Goal: Information Seeking & Learning: Learn about a topic

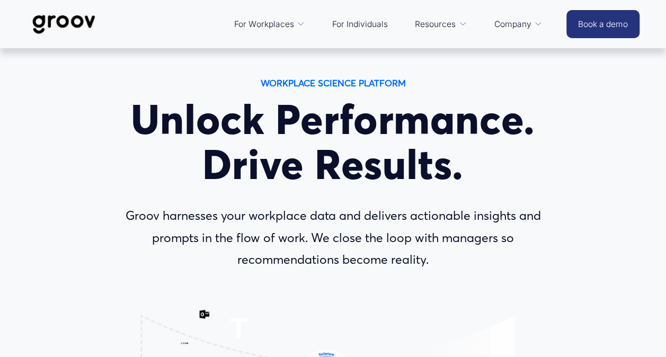
click at [0, 0] on span "Services" at bounding box center [0, 0] width 0 height 0
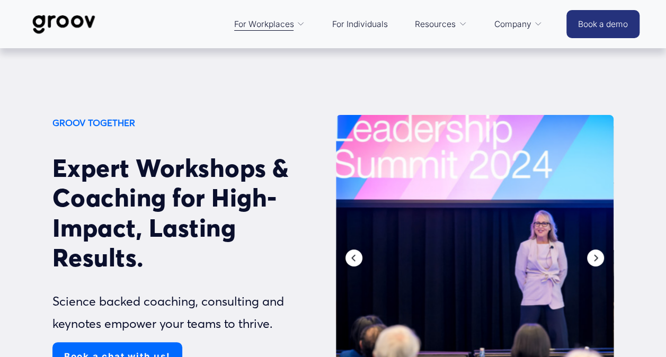
click at [378, 202] on div at bounding box center [475, 258] width 278 height 286
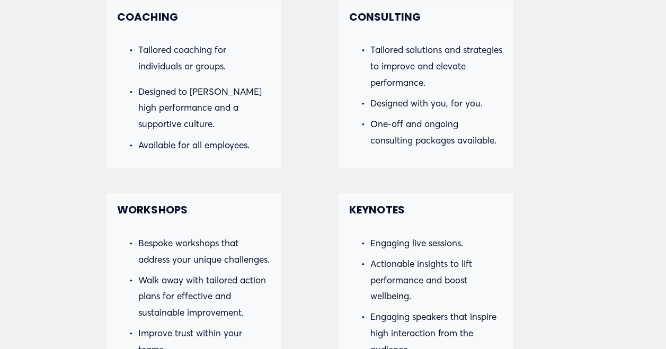
scroll to position [859, 24]
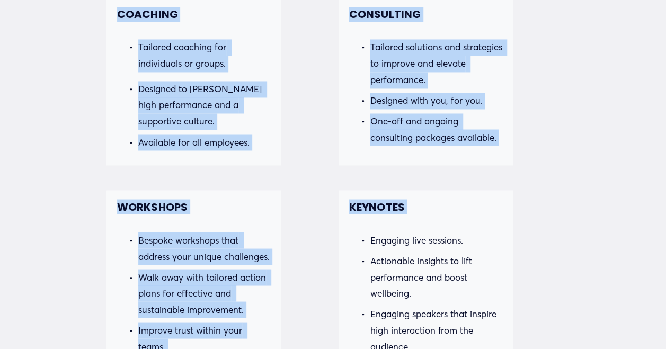
drag, startPoint x: 118, startPoint y: 21, endPoint x: 329, endPoint y: 226, distance: 293.9
click at [329, 226] on div "What We Do Groov Together is a fully customisable experience. All services will…" at bounding box center [310, 269] width 666 height 734
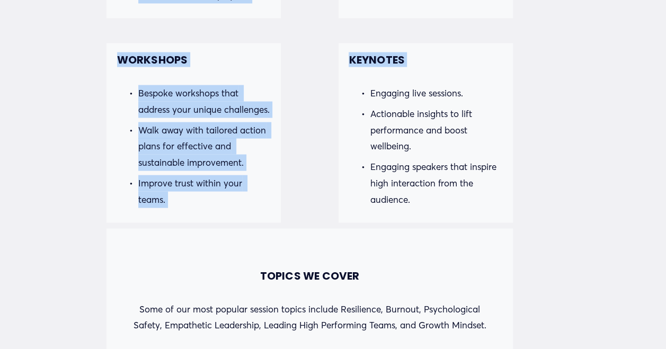
scroll to position [1013, 24]
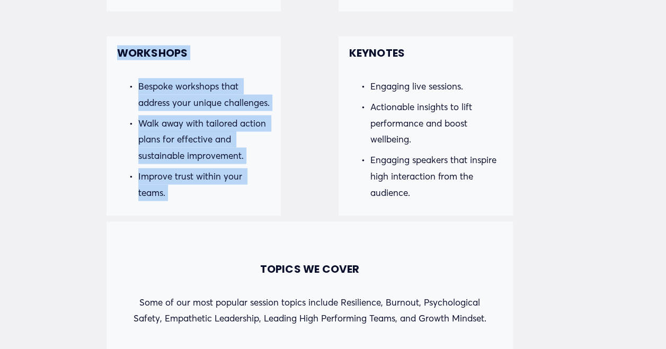
copy div "COACHING Tailored coaching for individuals or groups. Designed to foster high p…"
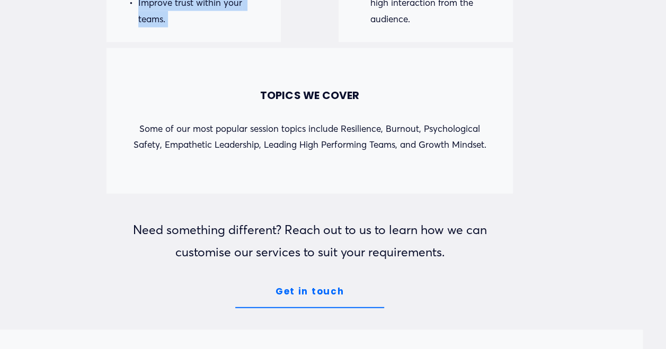
scroll to position [1207, 24]
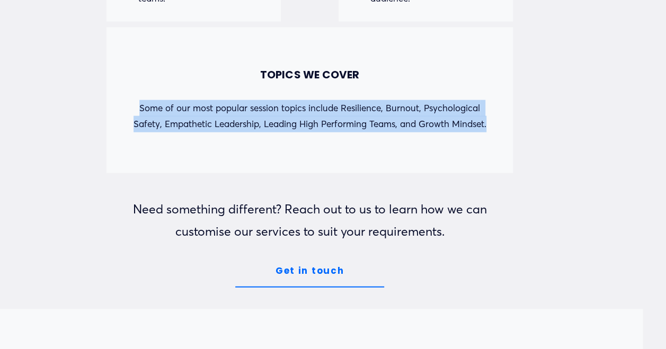
drag, startPoint x: 138, startPoint y: 113, endPoint x: 515, endPoint y: 143, distance: 378.0
copy p "Some of our most popular session topics include Resilience, Burnout, Psychologi…"
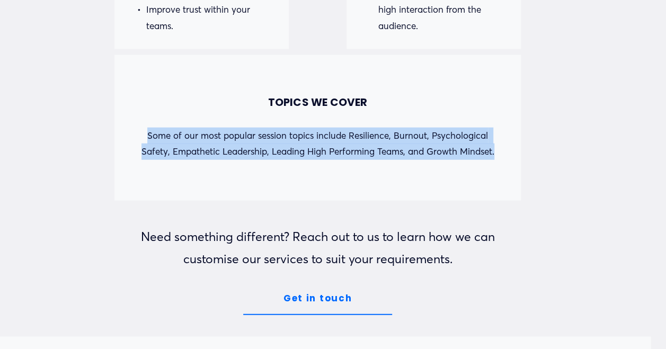
scroll to position [1180, 15]
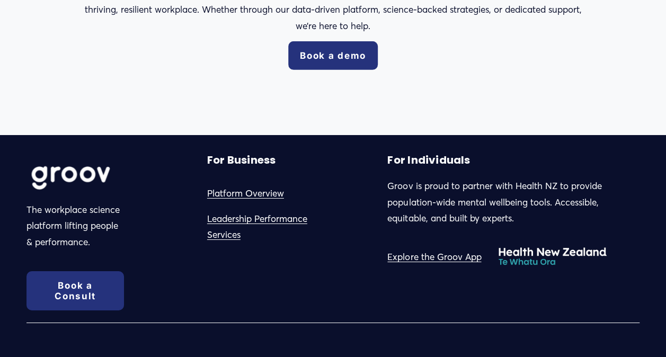
scroll to position [1623, 0]
